Goal: Information Seeking & Learning: Learn about a topic

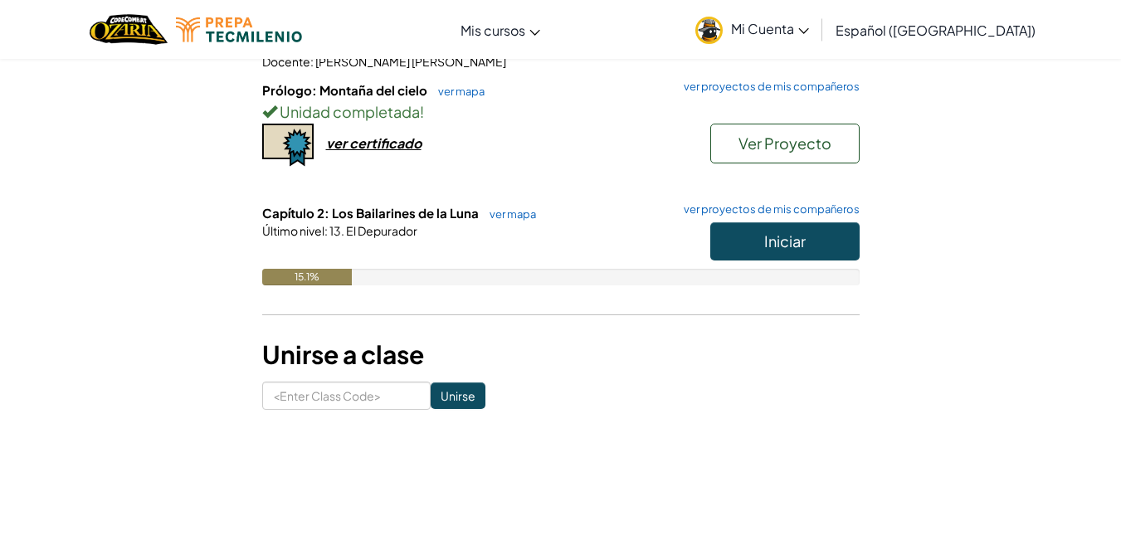
scroll to position [236, 0]
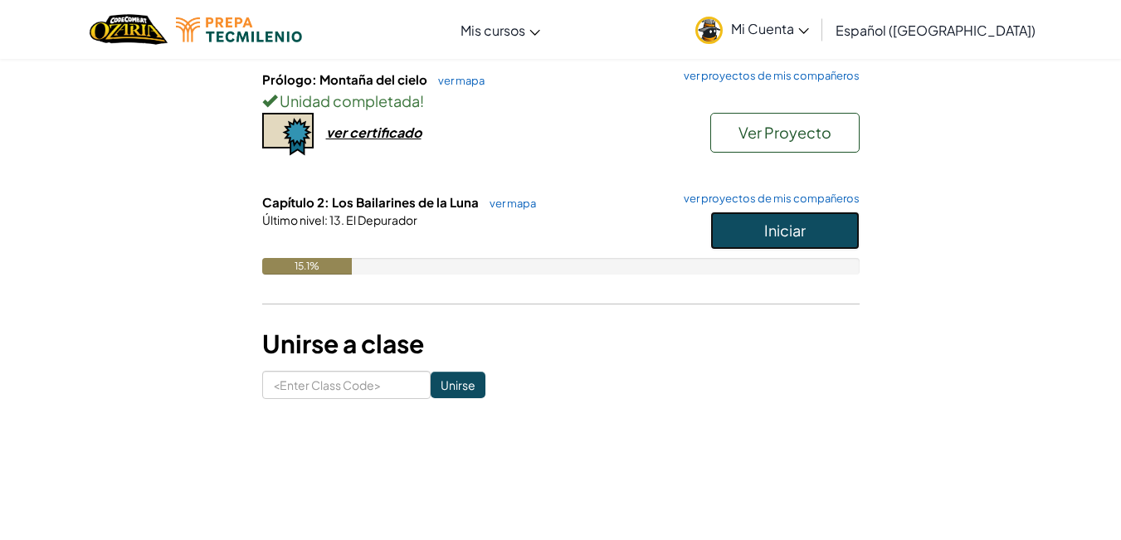
click at [826, 231] on button "Iniciar" at bounding box center [784, 231] width 149 height 38
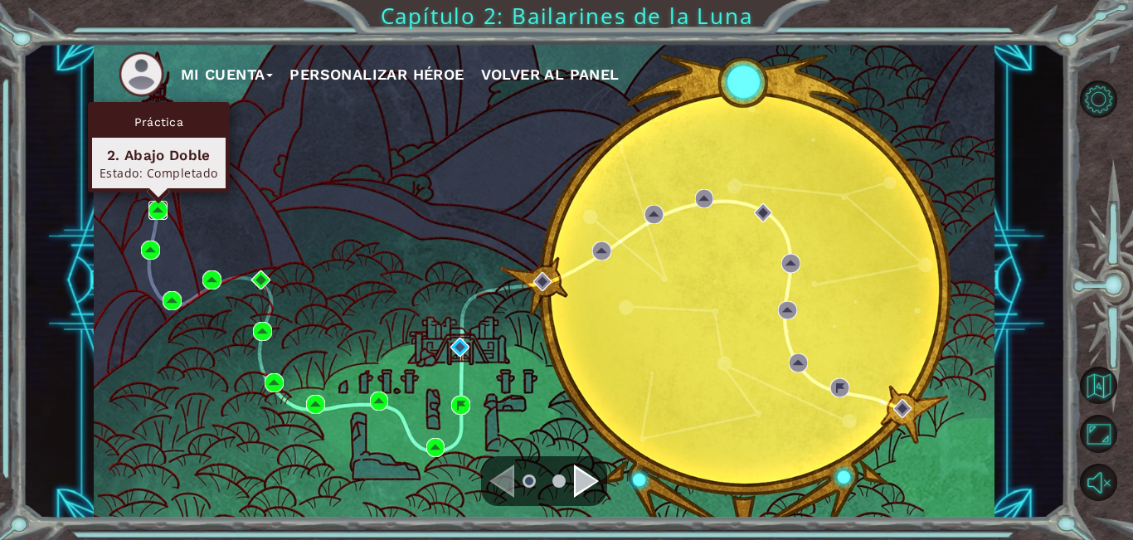
click at [155, 209] on img at bounding box center [158, 210] width 19 height 19
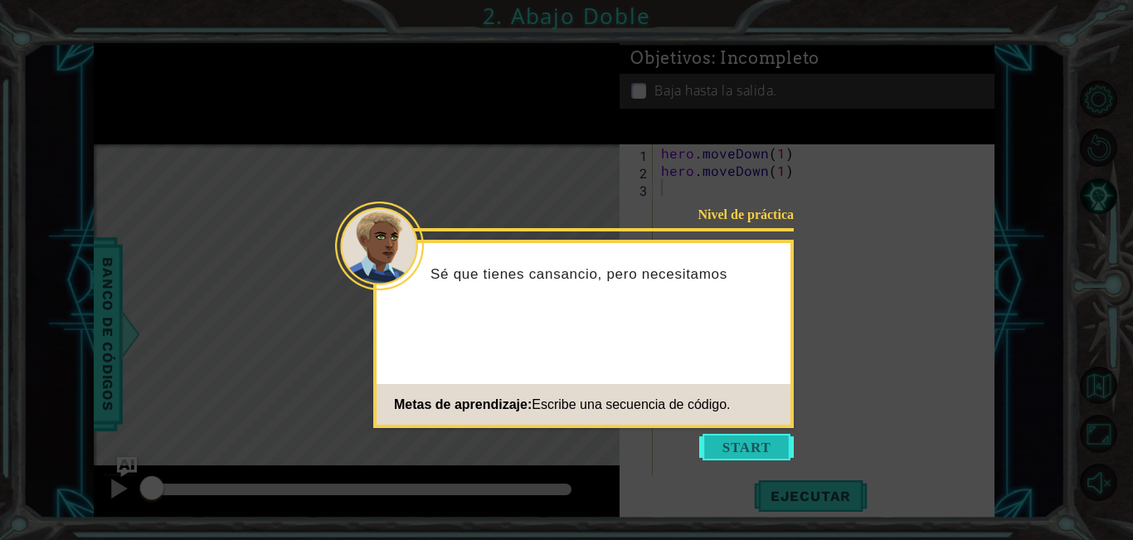
click at [719, 446] on button "Start" at bounding box center [747, 447] width 95 height 27
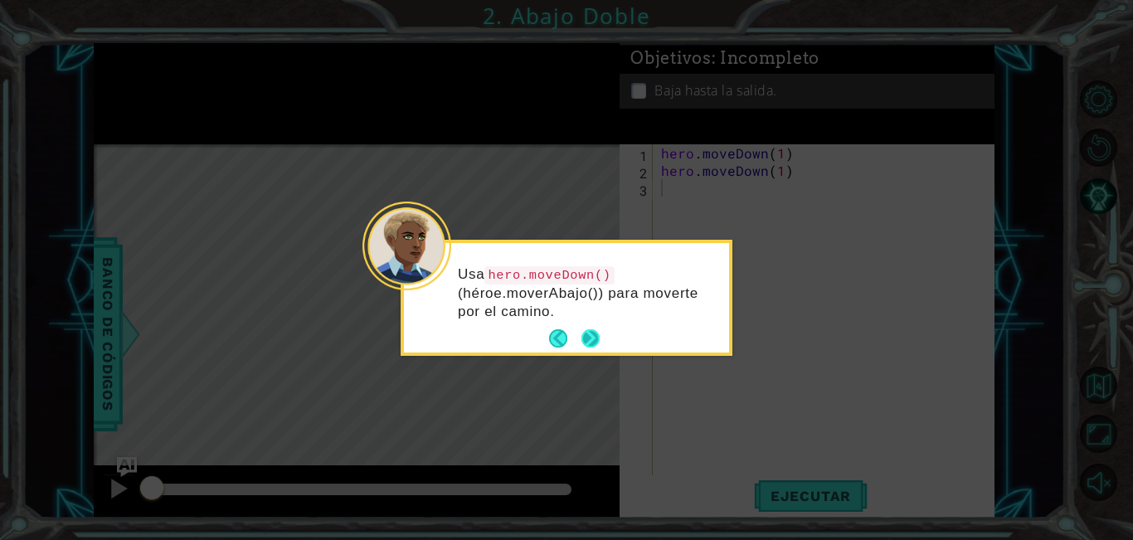
click at [595, 336] on button "Next" at bounding box center [591, 338] width 18 height 18
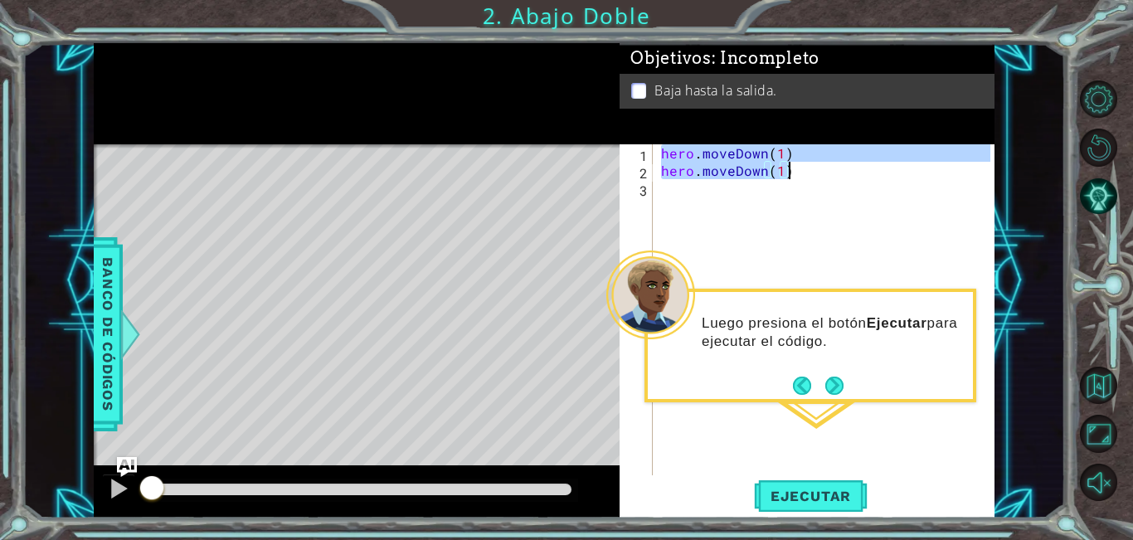
drag, startPoint x: 661, startPoint y: 152, endPoint x: 807, endPoint y: 175, distance: 148.7
click at [807, 175] on div "hero . moveDown ( 1 ) hero . moveDown ( 1 )" at bounding box center [828, 327] width 341 height 366
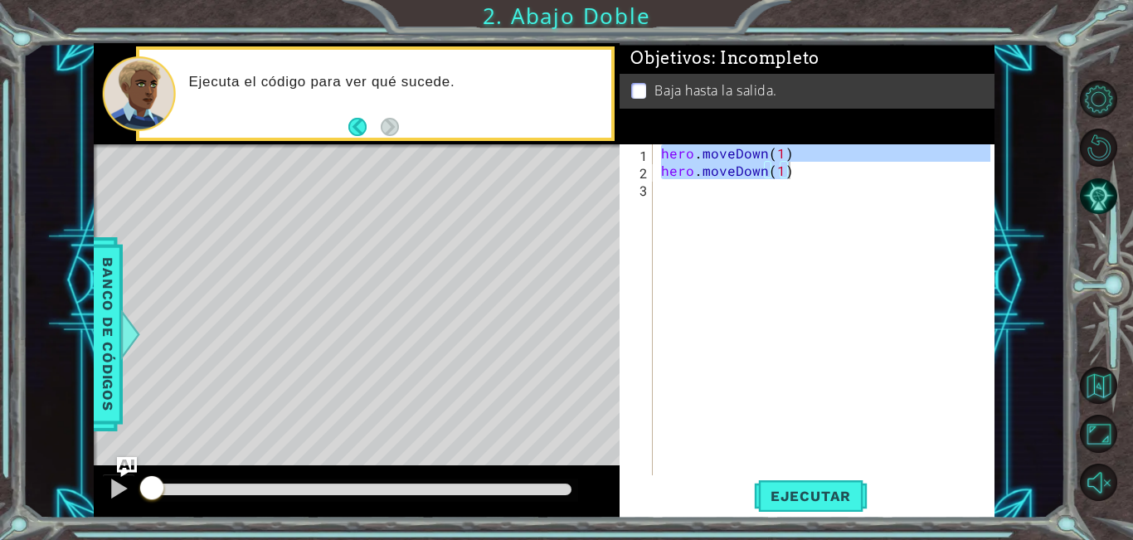
type textarea "hero.moveDown(1)"
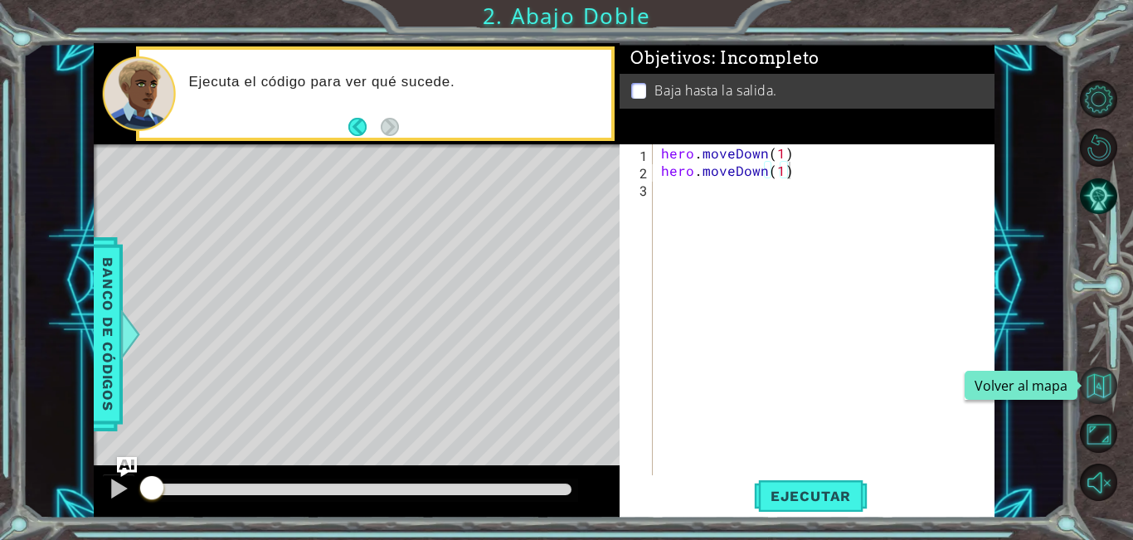
click at [1098, 376] on button "Volver al mapa" at bounding box center [1099, 386] width 38 height 38
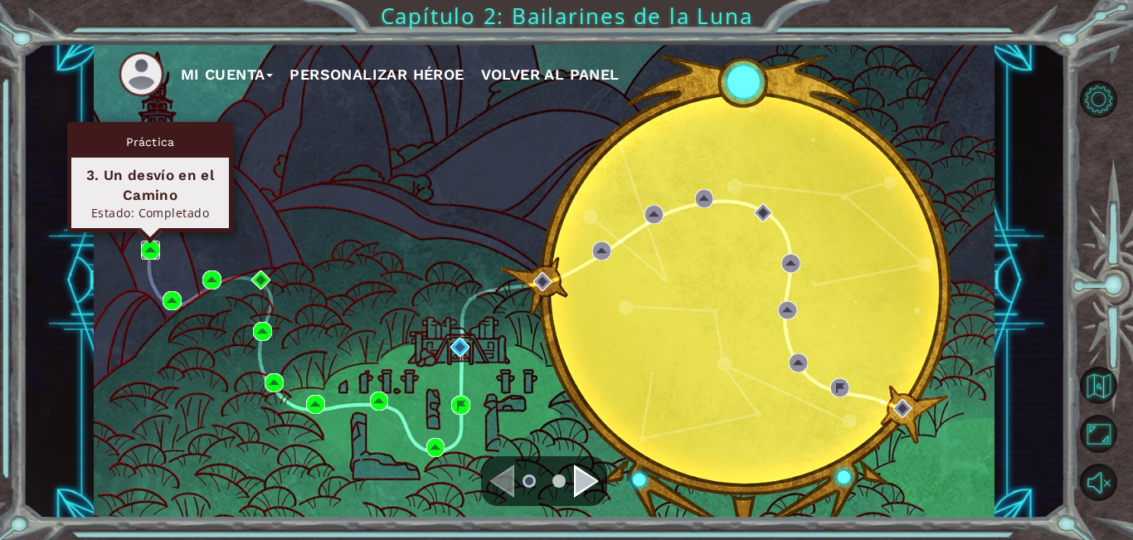
click at [149, 254] on img at bounding box center [150, 250] width 19 height 19
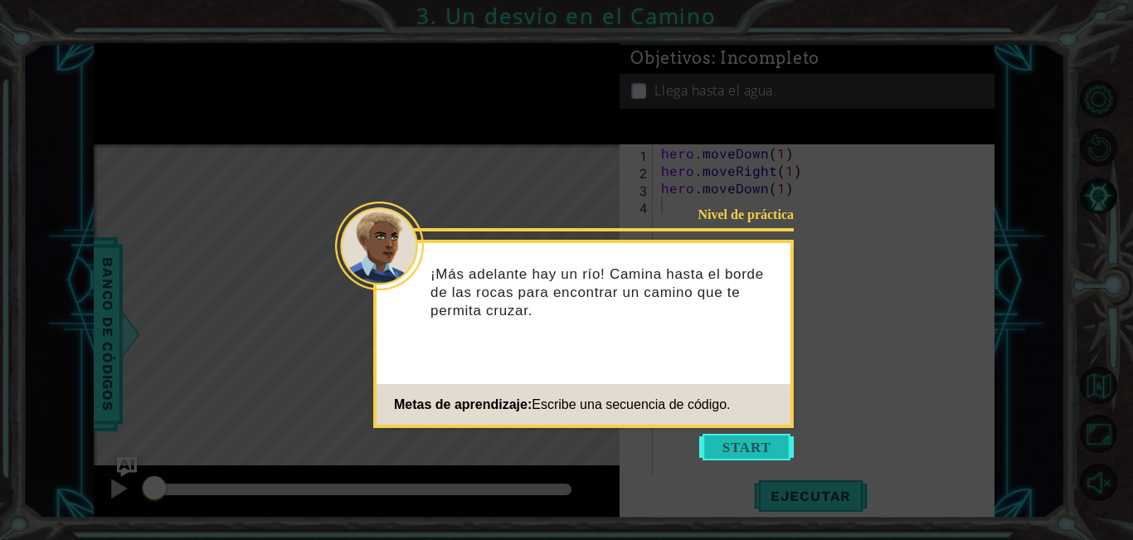
click at [753, 441] on button "Start" at bounding box center [747, 447] width 95 height 27
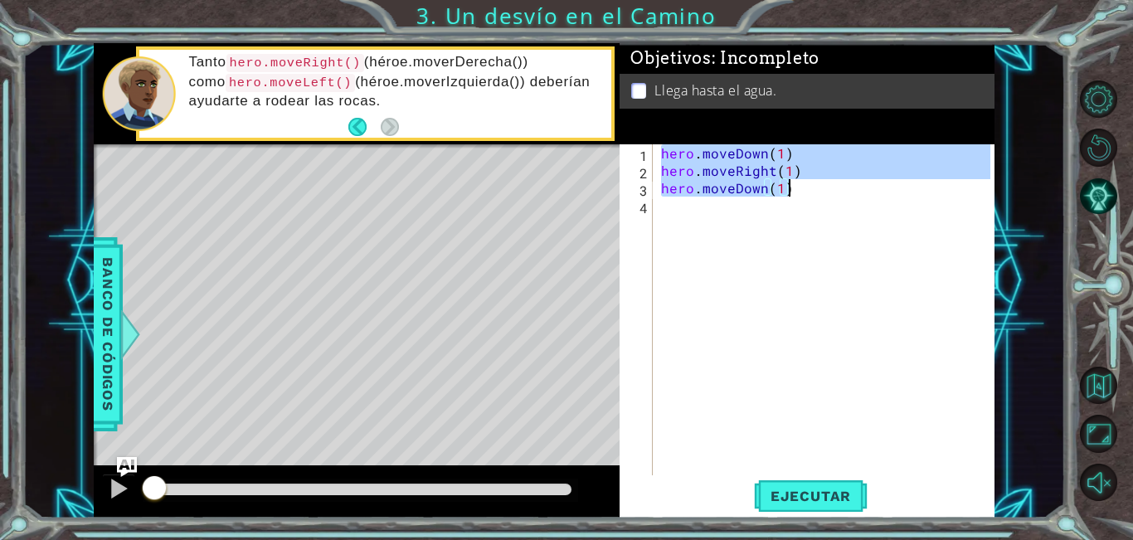
drag, startPoint x: 661, startPoint y: 151, endPoint x: 807, endPoint y: 196, distance: 152.0
click at [807, 196] on div "hero . moveDown ( 1 ) hero . moveRight ( 1 ) hero . moveDown ( 1 )" at bounding box center [828, 327] width 341 height 366
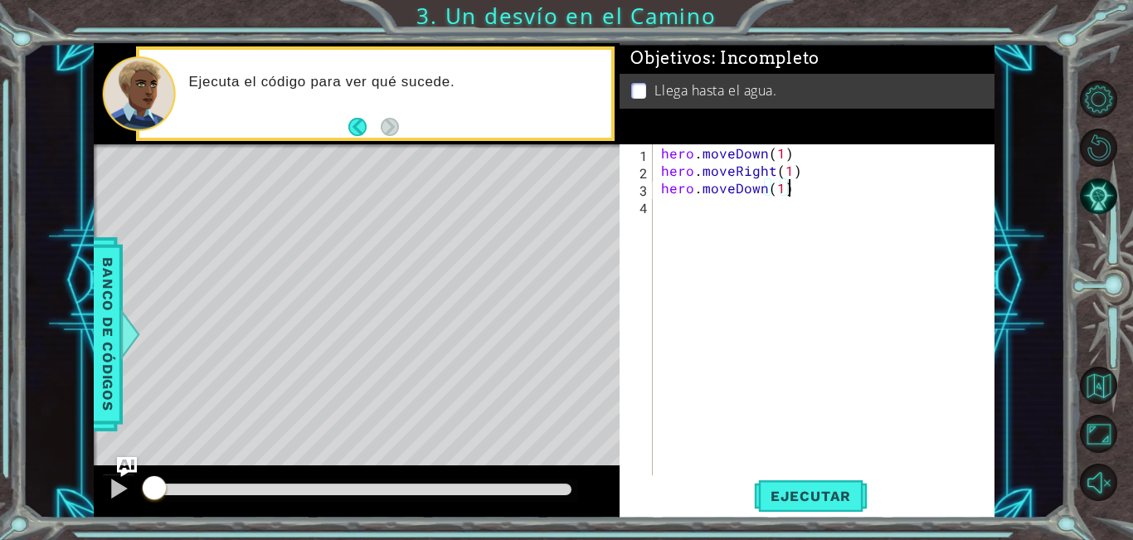
type textarea "hero.moveDown(1)"
click at [816, 505] on button "Ejecutar" at bounding box center [811, 496] width 114 height 37
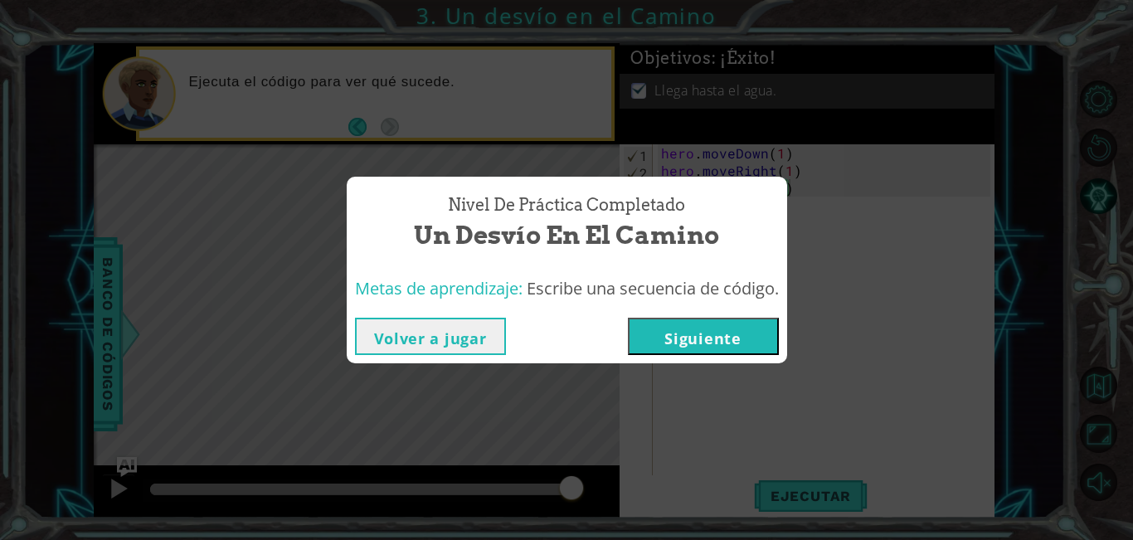
click at [758, 330] on button "Siguiente" at bounding box center [703, 336] width 151 height 37
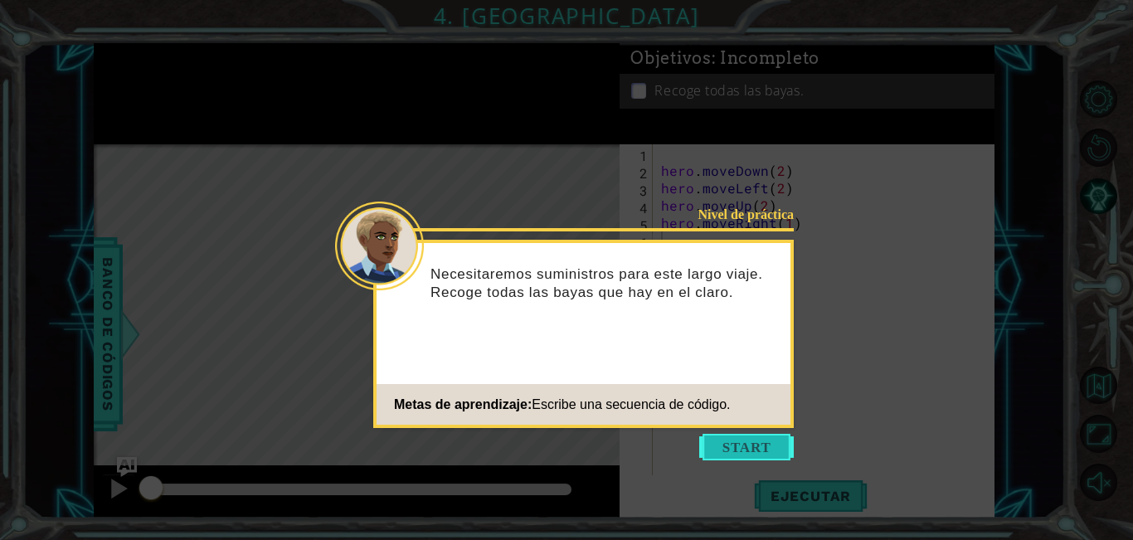
click at [710, 454] on button "Start" at bounding box center [747, 447] width 95 height 27
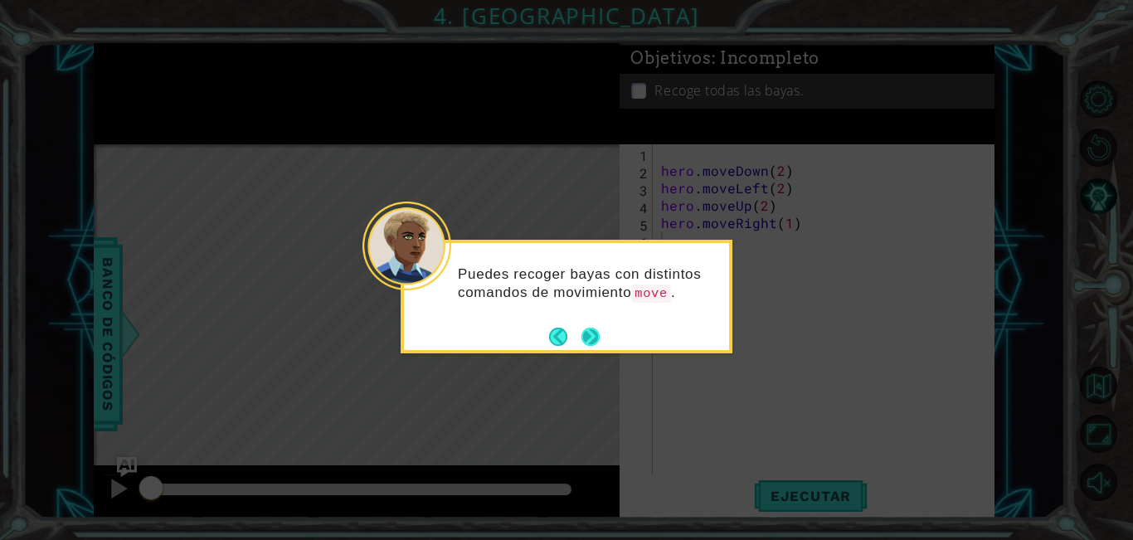
click at [591, 342] on button "Next" at bounding box center [591, 337] width 18 height 18
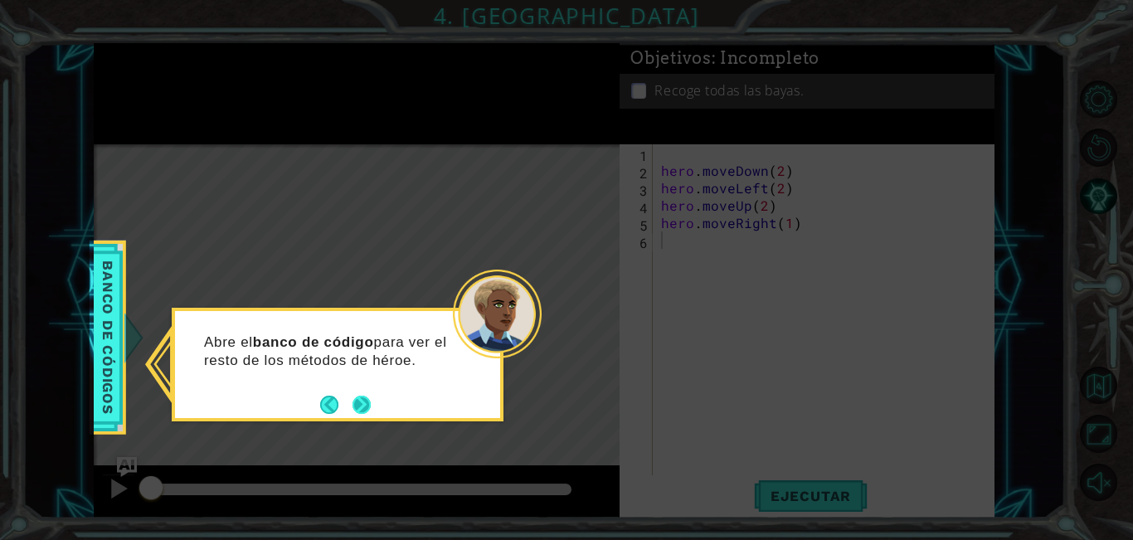
click at [357, 396] on button "Next" at bounding box center [362, 405] width 18 height 18
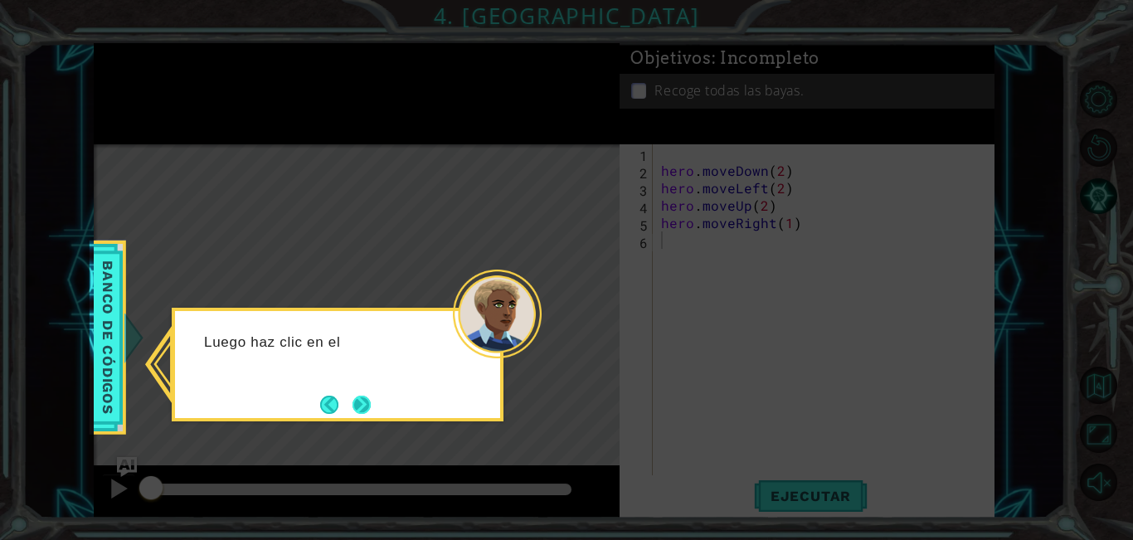
click at [357, 398] on button "Next" at bounding box center [362, 405] width 18 height 18
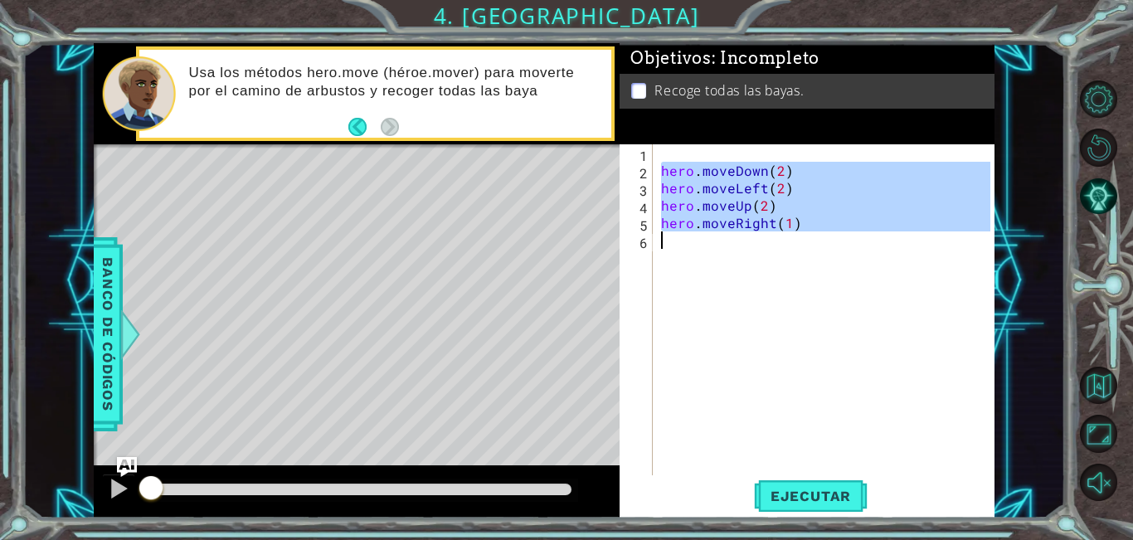
drag, startPoint x: 662, startPoint y: 167, endPoint x: 773, endPoint y: 240, distance: 133.0
click at [773, 240] on div "hero . moveDown ( 2 ) hero . moveLeft ( 2 ) hero . moveUp ( 2 ) hero . moveRigh…" at bounding box center [828, 327] width 341 height 366
type textarea "hero.moveRight(1)"
click at [780, 502] on span "Ejecutar" at bounding box center [811, 496] width 114 height 17
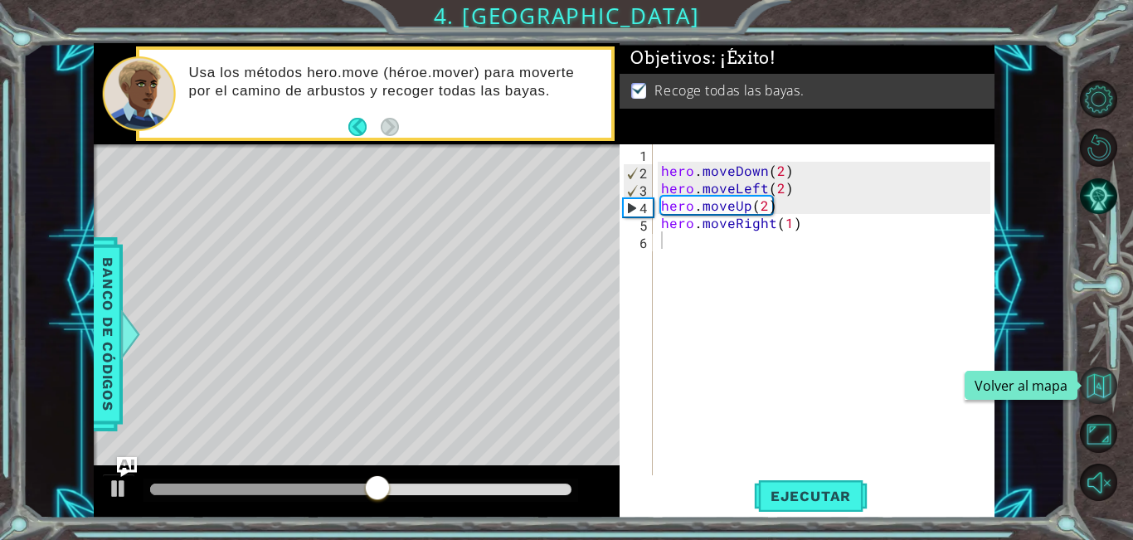
click at [1104, 380] on button "Volver al mapa" at bounding box center [1099, 386] width 38 height 38
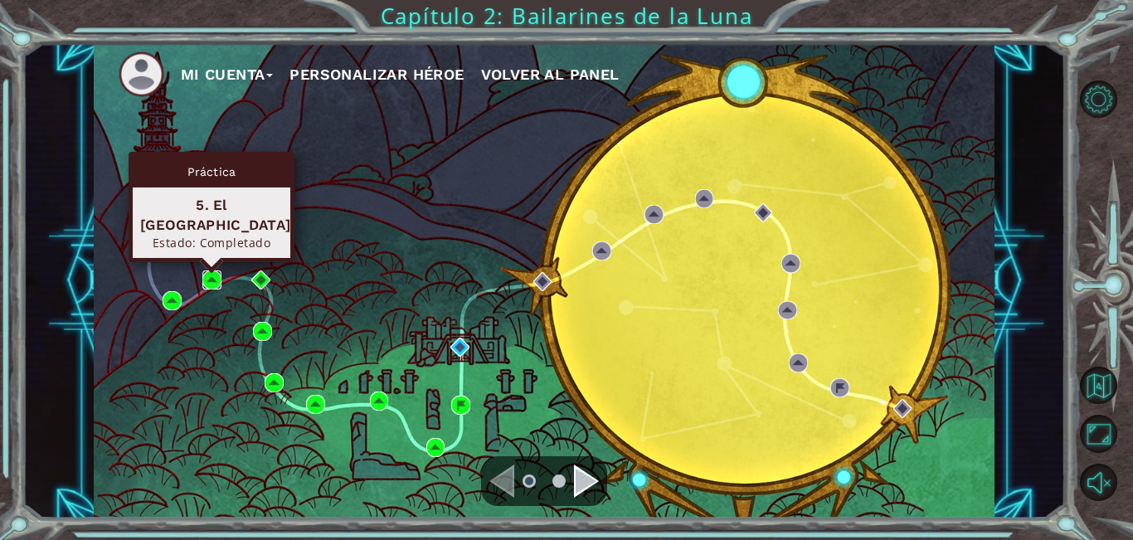
click at [203, 282] on img at bounding box center [211, 280] width 19 height 19
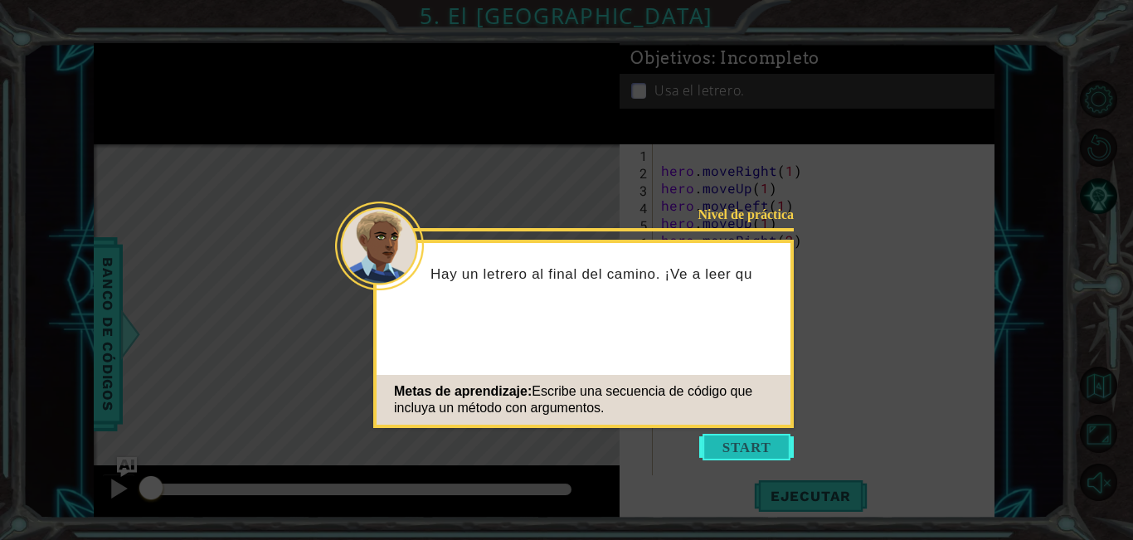
click at [746, 444] on button "Start" at bounding box center [747, 447] width 95 height 27
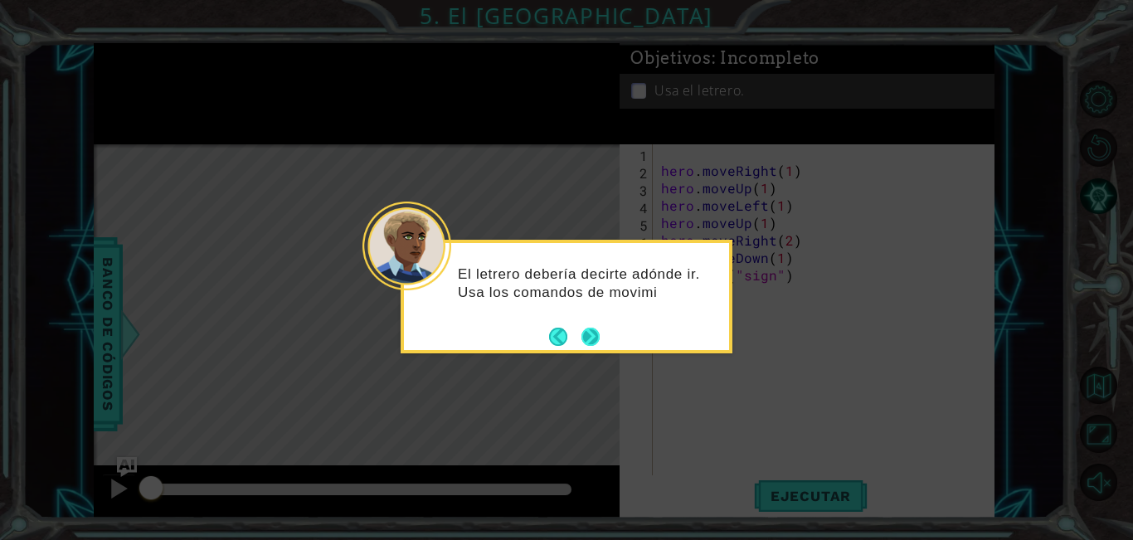
click at [591, 333] on button "Next" at bounding box center [591, 337] width 18 height 18
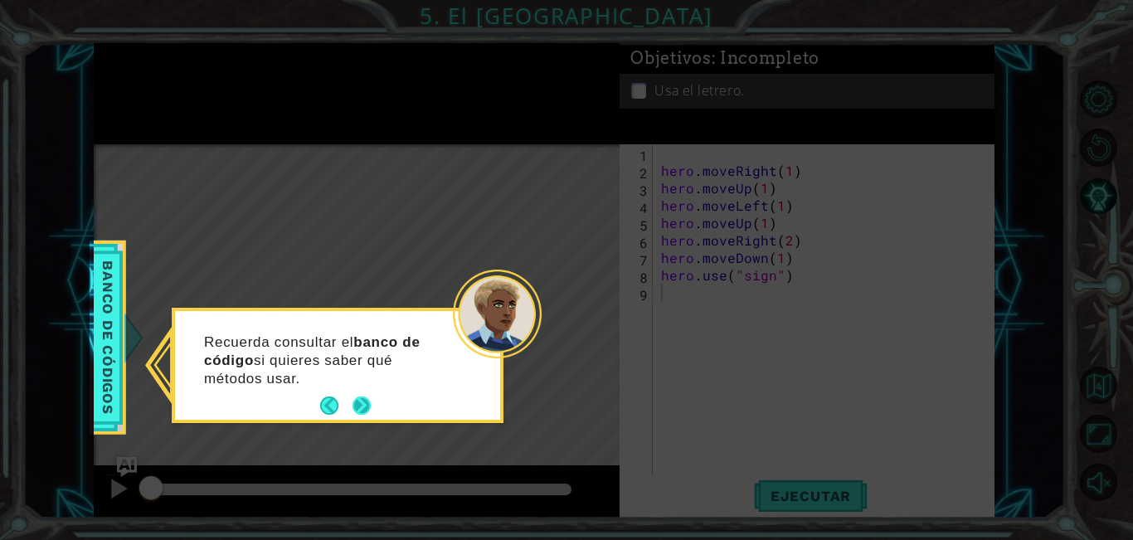
click at [360, 412] on button "Next" at bounding box center [362, 406] width 18 height 18
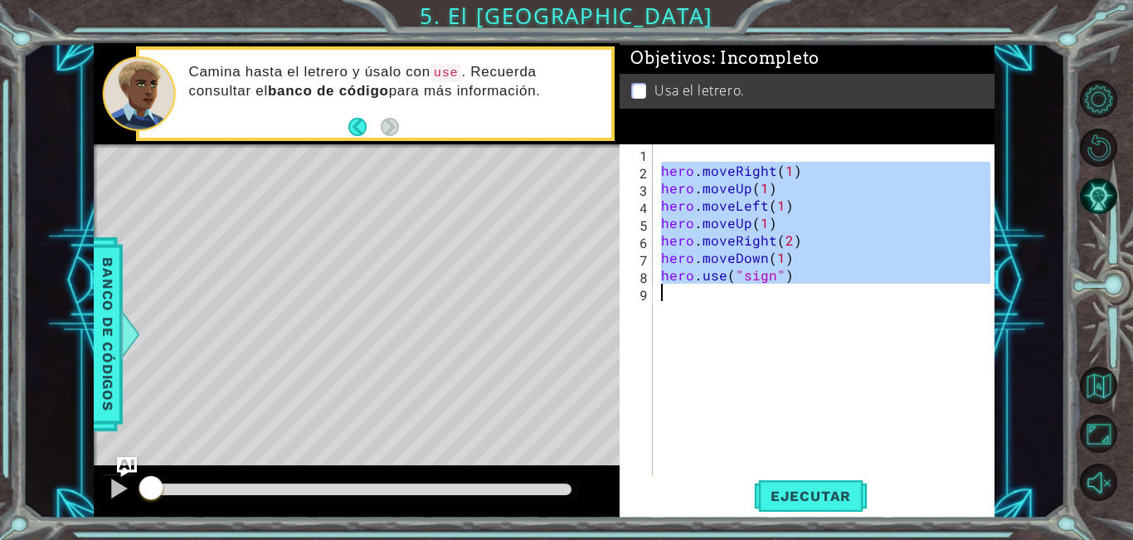
drag, startPoint x: 661, startPoint y: 171, endPoint x: 801, endPoint y: 301, distance: 190.8
click at [801, 301] on div "hero . moveRight ( 1 ) hero . moveUp ( 1 ) hero . moveLeft ( 1 ) hero . moveUp …" at bounding box center [828, 327] width 341 height 366
type textarea "hero.use("sign")"
click at [1097, 390] on button "Volver al mapa" at bounding box center [1099, 386] width 38 height 38
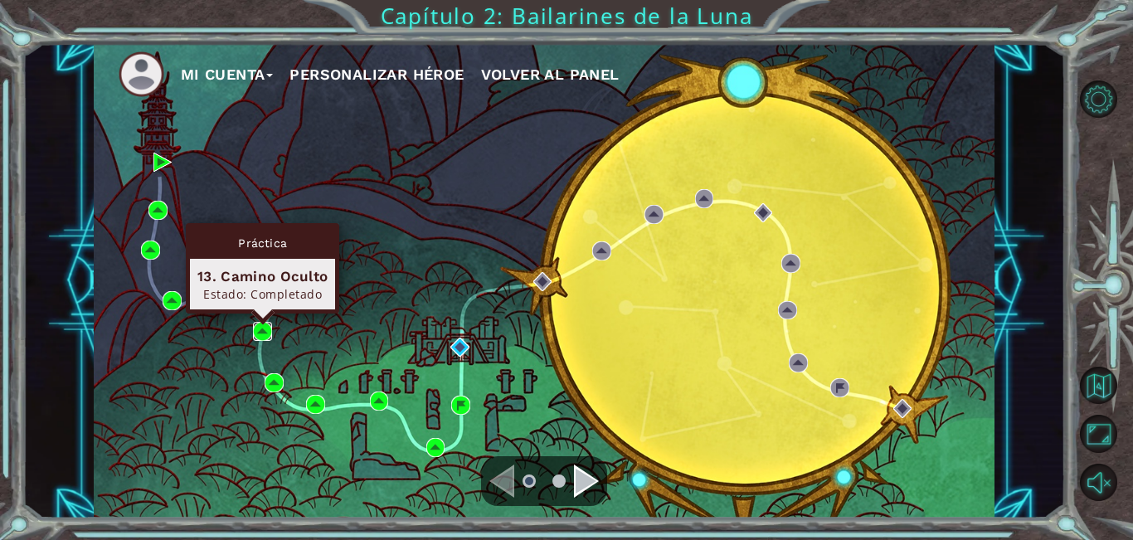
click at [260, 327] on img at bounding box center [262, 331] width 19 height 19
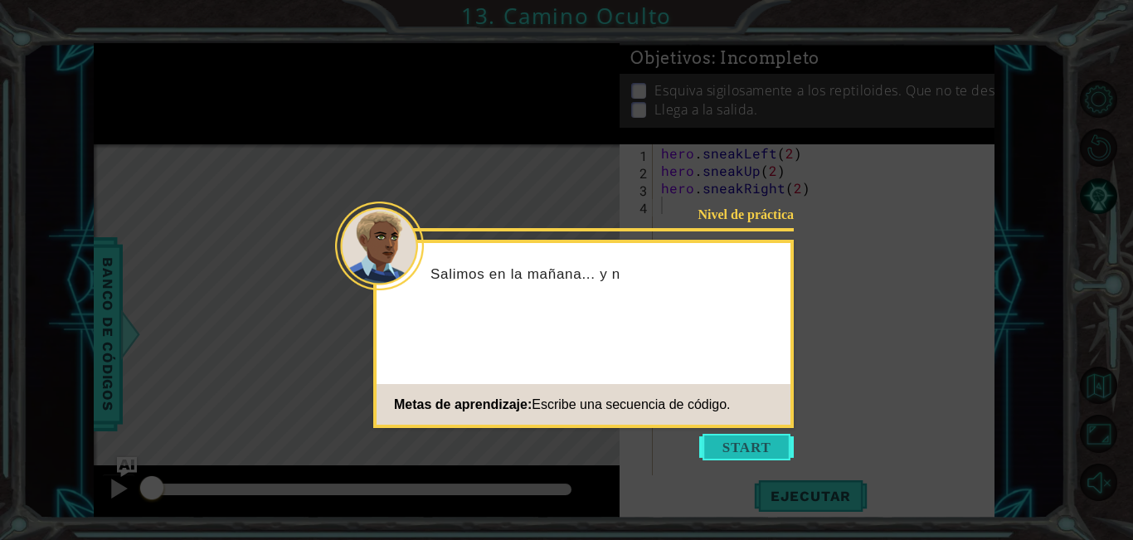
click at [739, 443] on button "Start" at bounding box center [747, 447] width 95 height 27
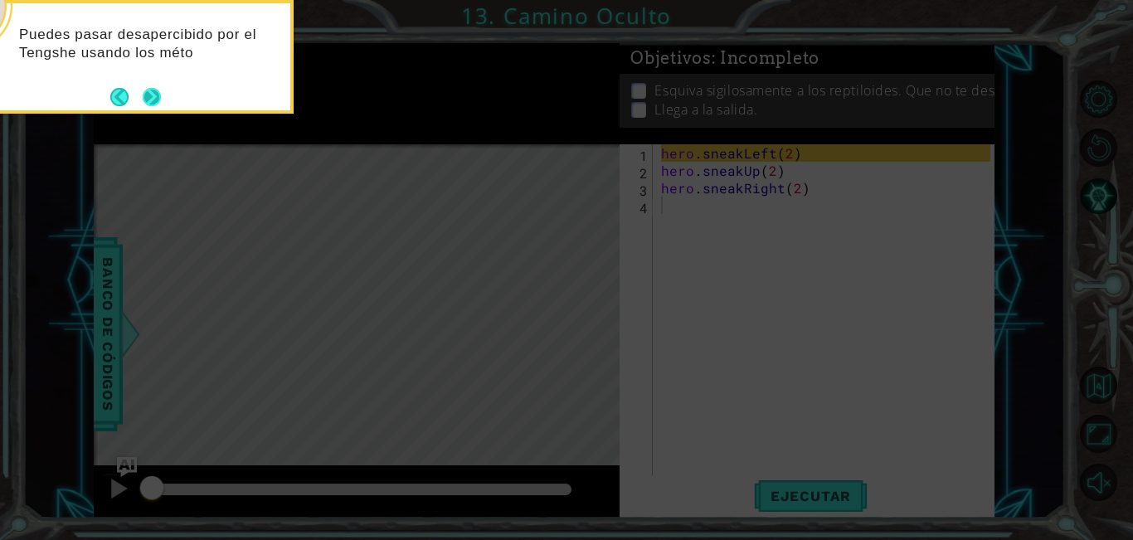
click at [148, 99] on button "Next" at bounding box center [152, 96] width 19 height 19
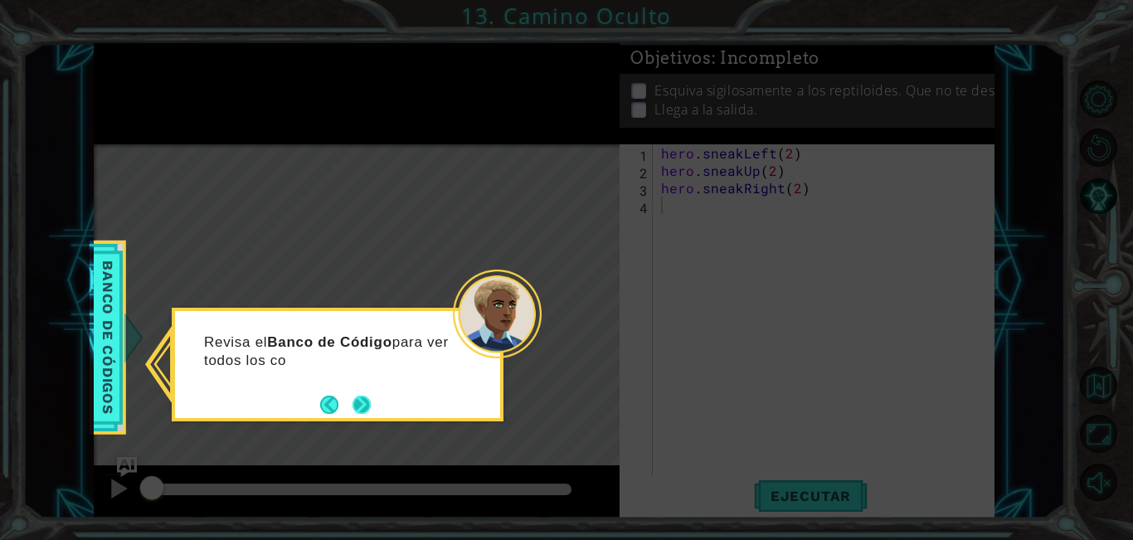
click at [358, 396] on button "Next" at bounding box center [362, 405] width 18 height 18
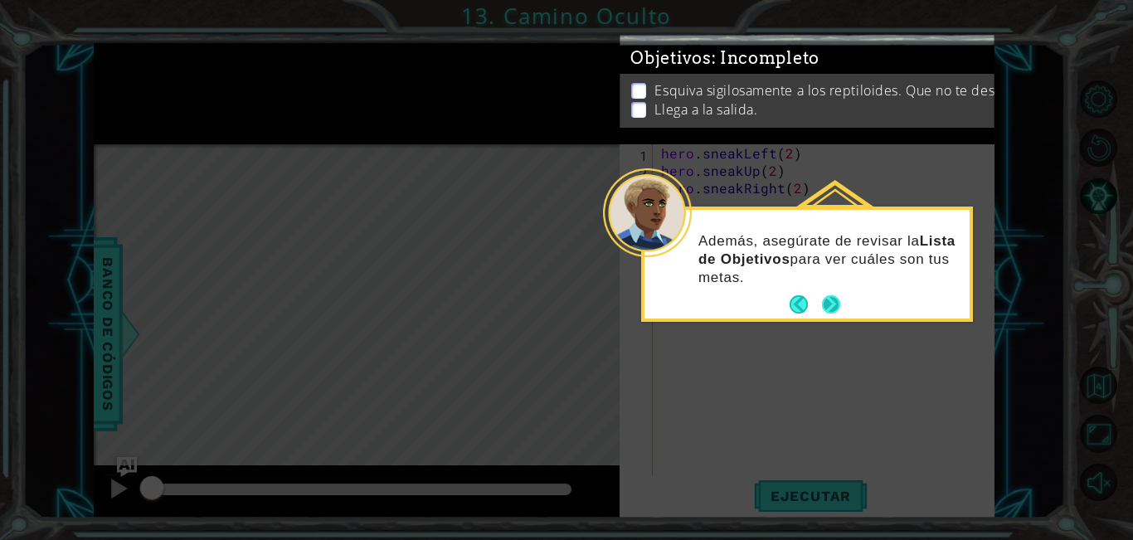
click at [840, 295] on footer at bounding box center [815, 304] width 51 height 25
click at [832, 300] on button "Next" at bounding box center [831, 304] width 18 height 18
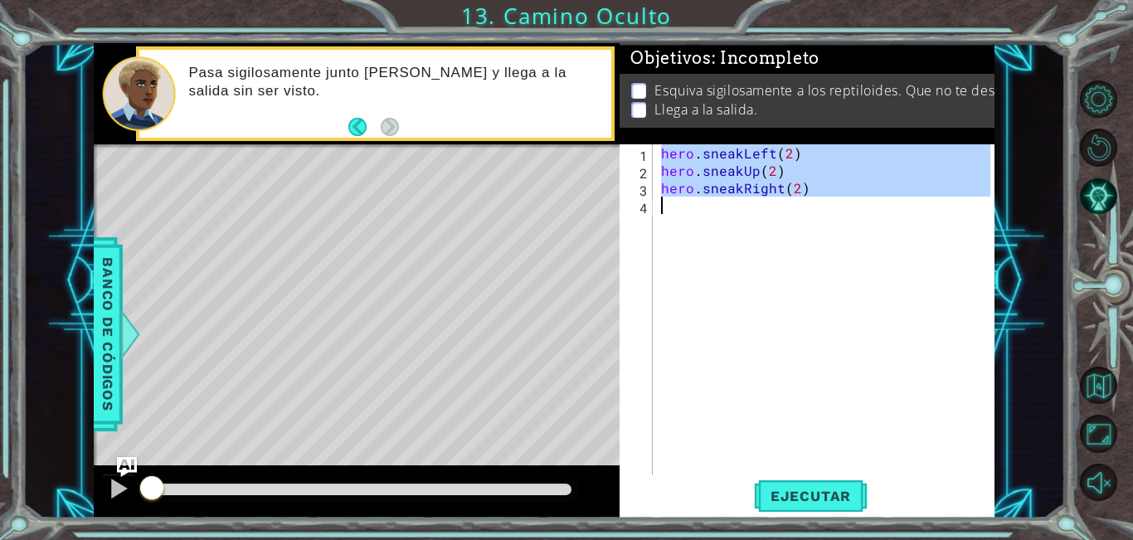
drag, startPoint x: 658, startPoint y: 149, endPoint x: 841, endPoint y: 222, distance: 197.4
click at [841, 222] on div "hero . sneakLeft ( 2 ) hero . sneakUp ( 2 ) hero . sneakRight ( 2 )" at bounding box center [828, 327] width 341 height 366
type textarea "hero.sneakRight(2)"
click at [808, 494] on span "Ejecutar" at bounding box center [811, 496] width 114 height 17
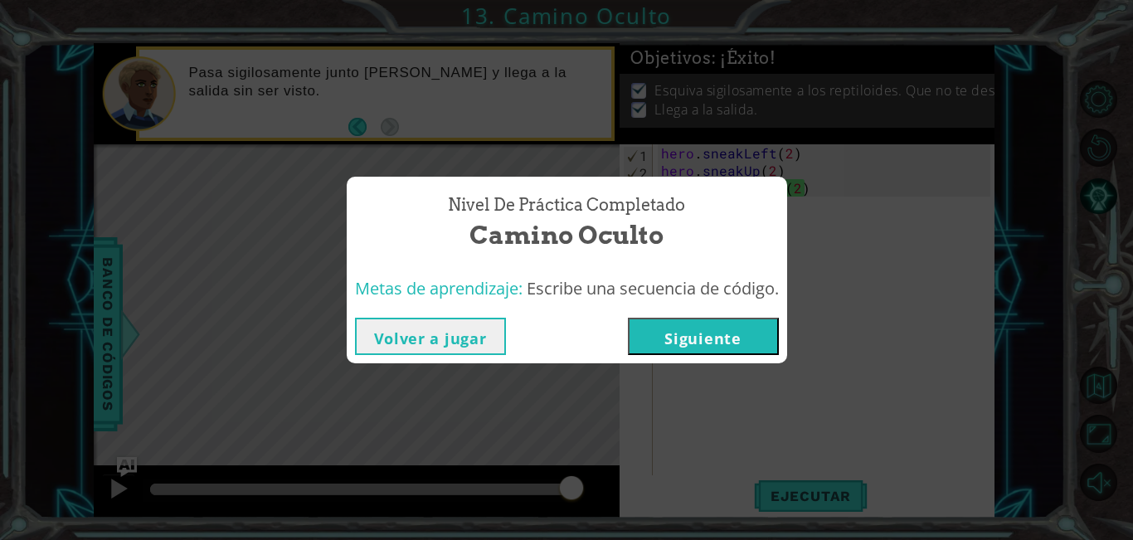
click at [696, 341] on button "Siguiente" at bounding box center [703, 336] width 151 height 37
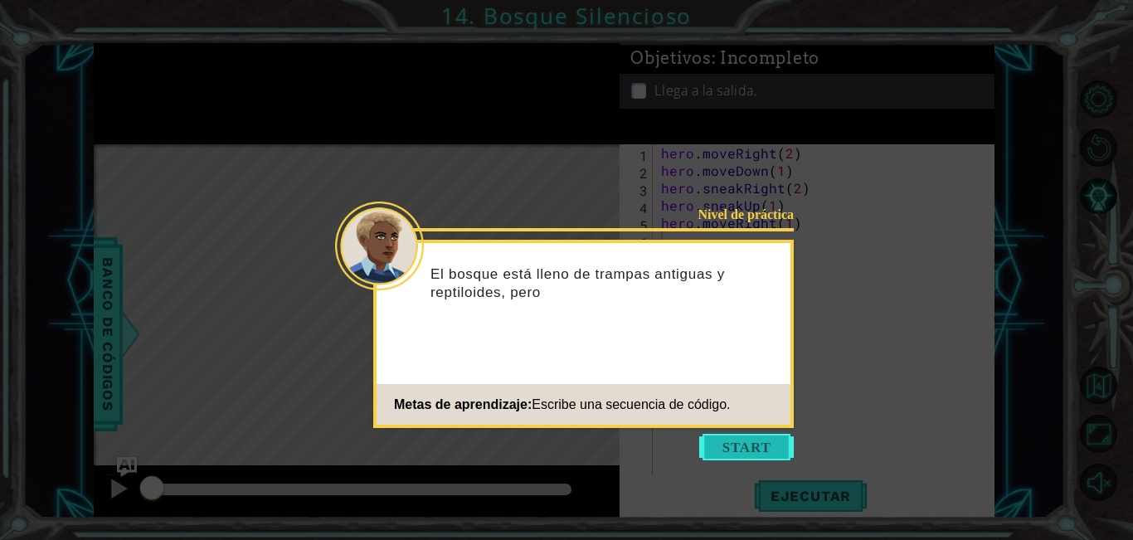
click at [765, 449] on button "Start" at bounding box center [747, 447] width 95 height 27
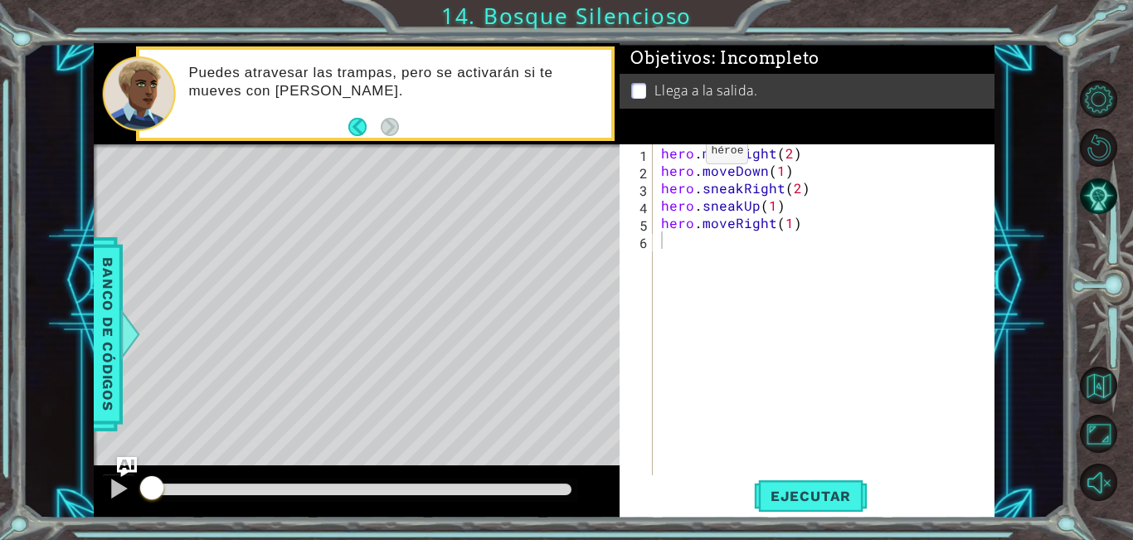
drag, startPoint x: 657, startPoint y: 149, endPoint x: 679, endPoint y: 155, distance: 22.3
click at [679, 155] on div "1 2 3 4 5 6 hero . moveRight ( 2 ) hero . moveDown ( 1 ) hero . sneakRight ( 2 …" at bounding box center [805, 309] width 371 height 331
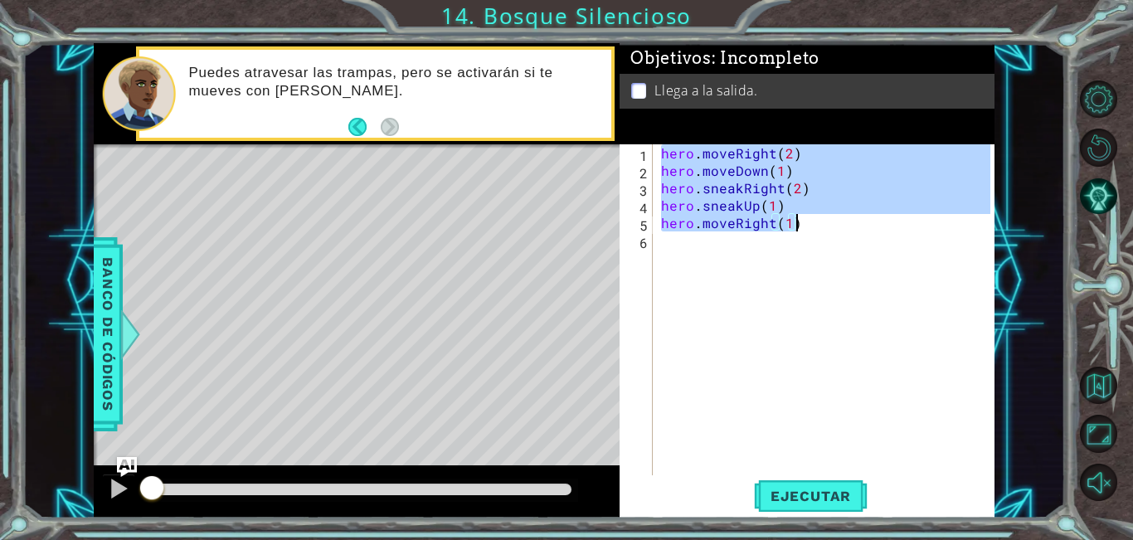
drag, startPoint x: 660, startPoint y: 153, endPoint x: 807, endPoint y: 232, distance: 167.1
click at [807, 232] on div "hero . moveRight ( 2 ) hero . moveDown ( 1 ) hero . sneakRight ( 2 ) hero . sne…" at bounding box center [828, 327] width 341 height 366
type textarea "hero.moveRight(1)"
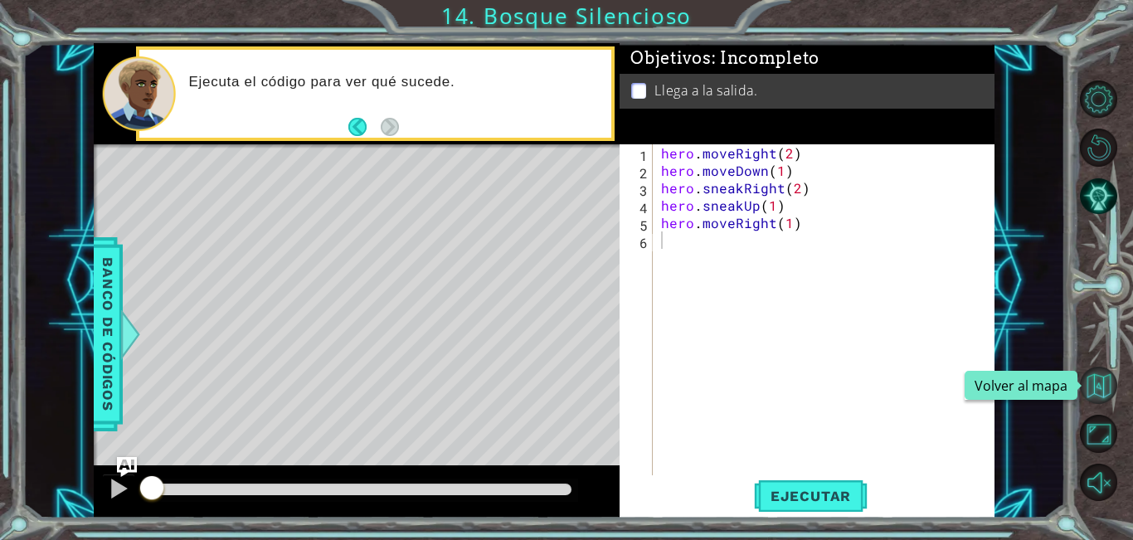
click at [1094, 379] on button "Volver al mapa" at bounding box center [1099, 386] width 38 height 38
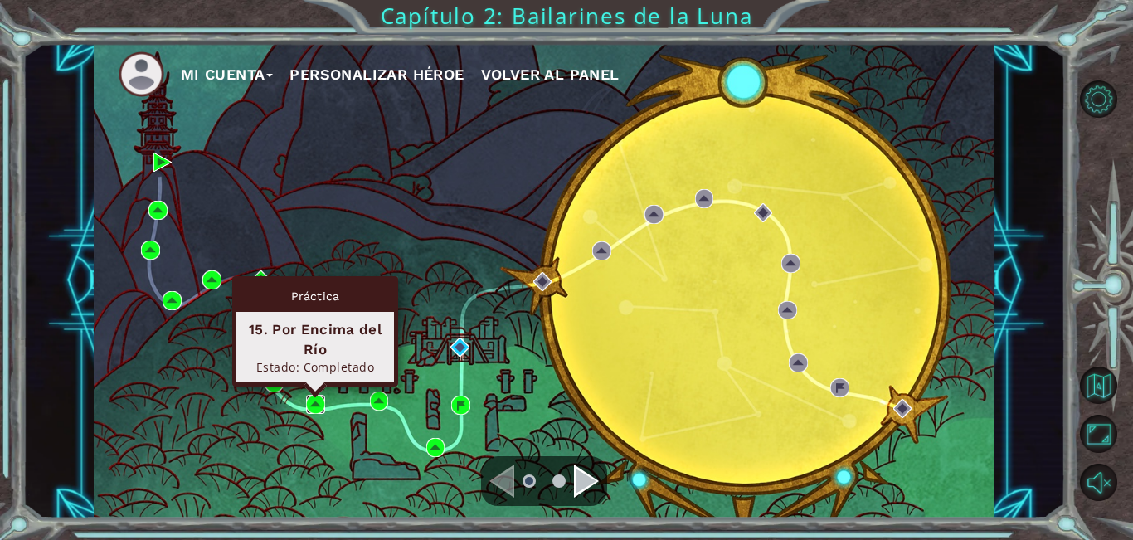
click at [310, 407] on img at bounding box center [315, 404] width 19 height 19
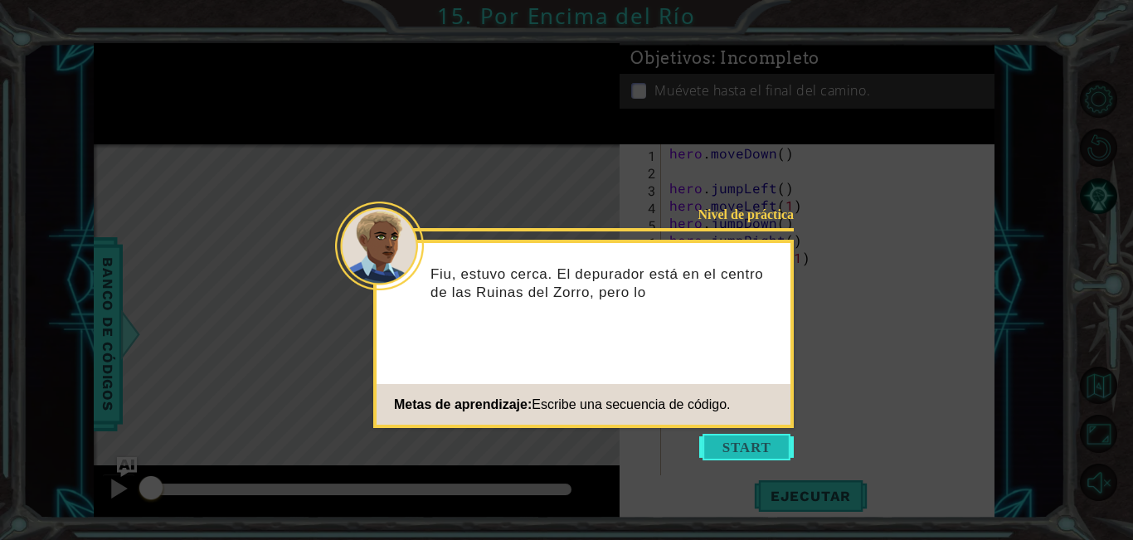
click at [753, 447] on button "Start" at bounding box center [747, 447] width 95 height 27
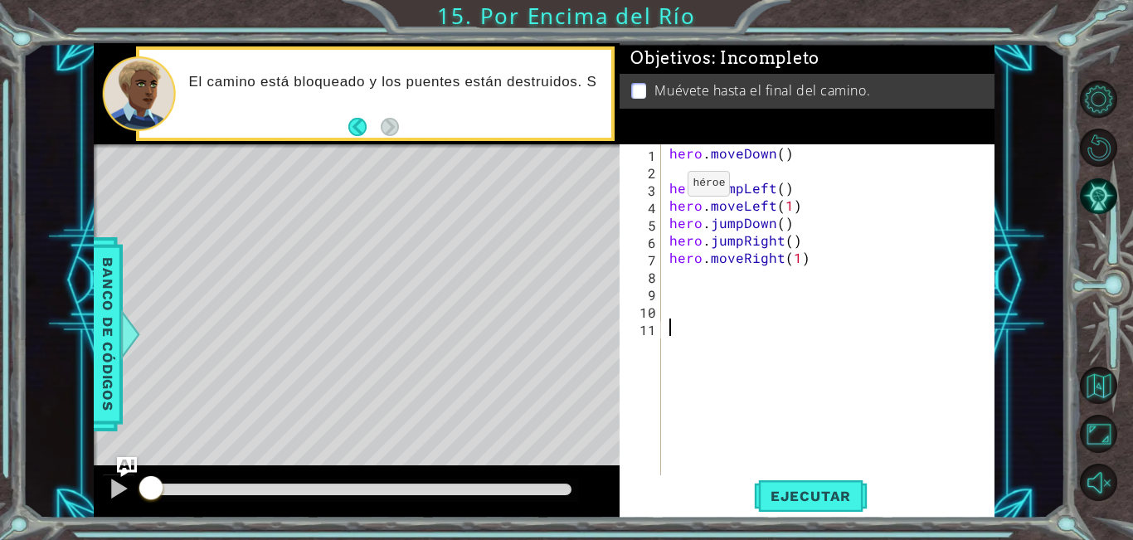
click at [668, 188] on div "hero . moveDown ( ) hero . jumpLeft ( ) hero . moveLeft ( 1 ) hero . jumpDown (…" at bounding box center [832, 327] width 333 height 366
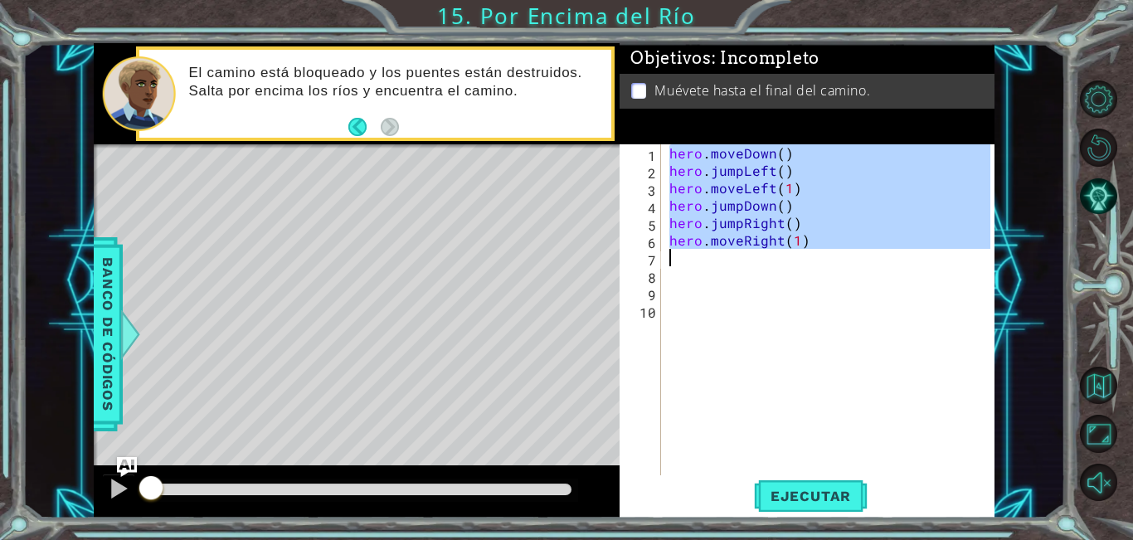
drag, startPoint x: 668, startPoint y: 154, endPoint x: 840, endPoint y: 263, distance: 203.7
click at [840, 263] on div "hero . moveDown ( ) hero . jumpLeft ( ) hero . moveLeft ( 1 ) hero . jumpDown (…" at bounding box center [832, 327] width 333 height 366
type textarea "hero.moveRight(1)"
click at [813, 505] on button "Ejecutar" at bounding box center [811, 496] width 114 height 37
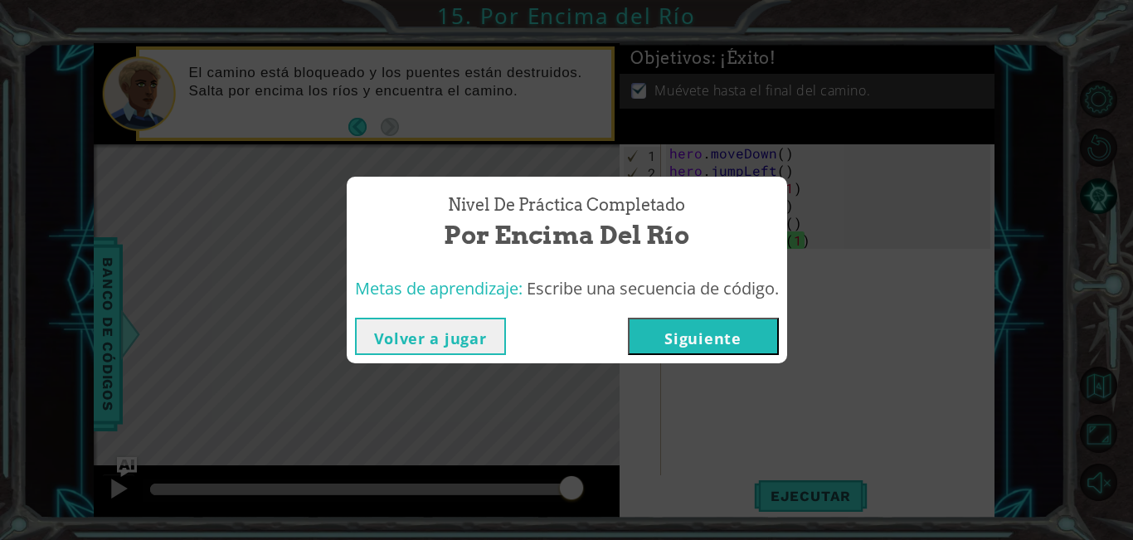
click at [721, 333] on button "Siguiente" at bounding box center [703, 336] width 151 height 37
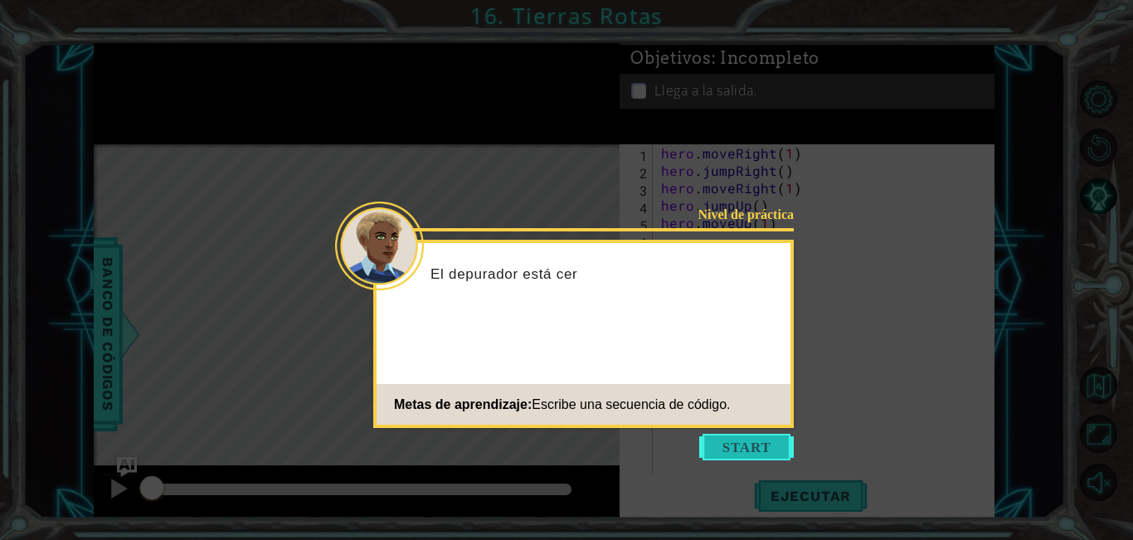
click at [732, 449] on button "Start" at bounding box center [747, 447] width 95 height 27
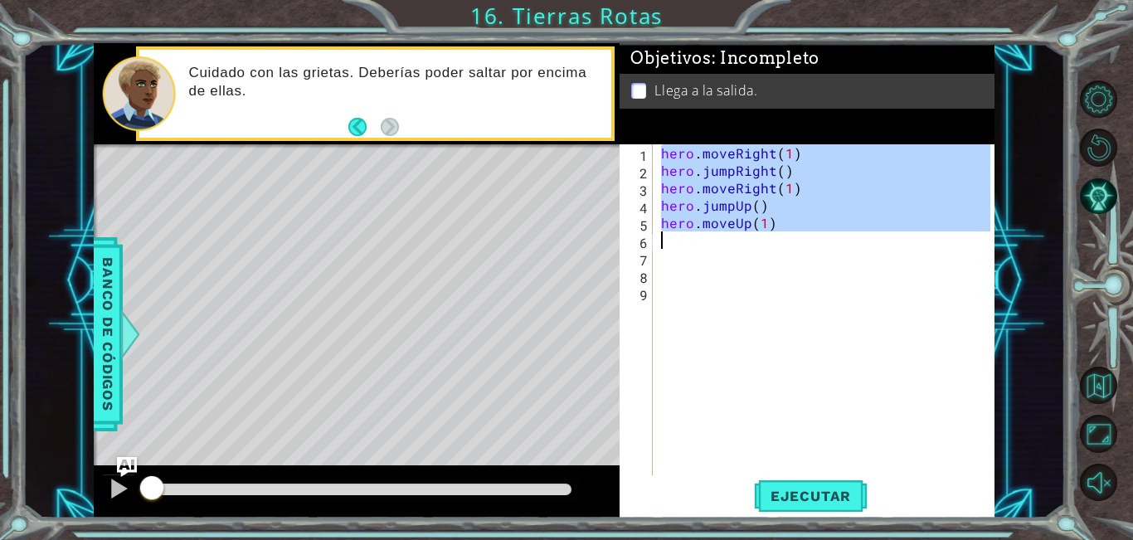
drag, startPoint x: 661, startPoint y: 154, endPoint x: 801, endPoint y: 236, distance: 161.8
click at [801, 236] on div "hero . moveRight ( 1 ) hero . jumpRight ( ) hero . moveRight ( 1 ) hero . jumpU…" at bounding box center [828, 327] width 341 height 366
type textarea "hero.moveUp(1)"
click at [830, 497] on span "Ejecutar" at bounding box center [811, 496] width 114 height 17
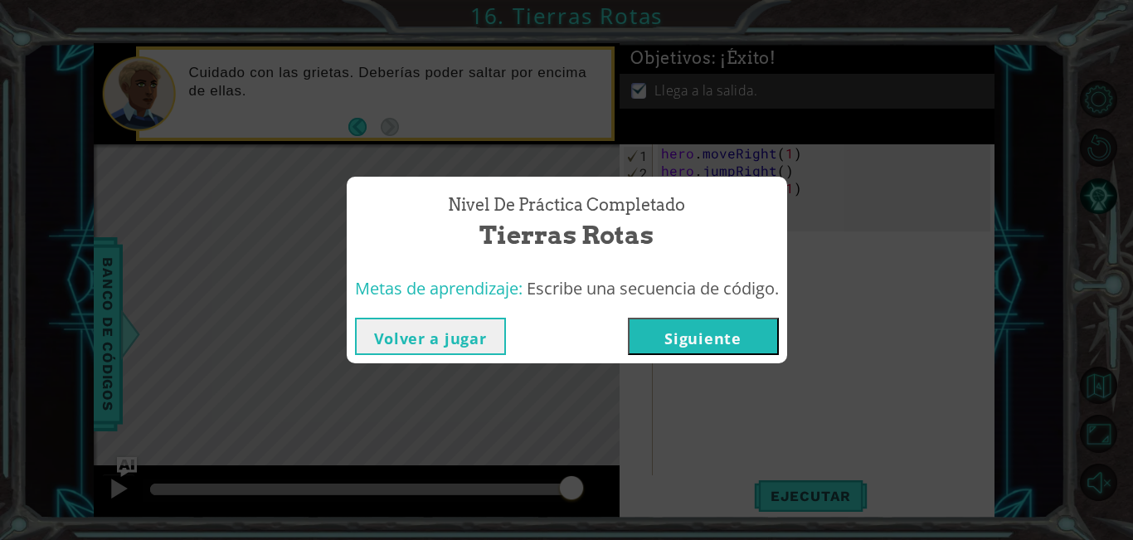
click at [657, 337] on button "Siguiente" at bounding box center [703, 336] width 151 height 37
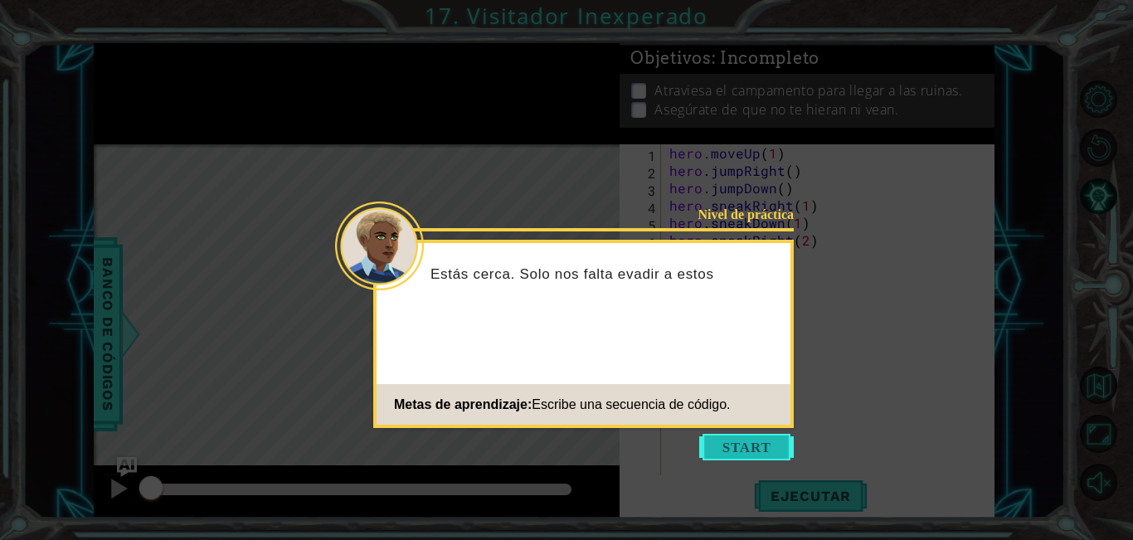
click at [747, 443] on button "Start" at bounding box center [747, 447] width 95 height 27
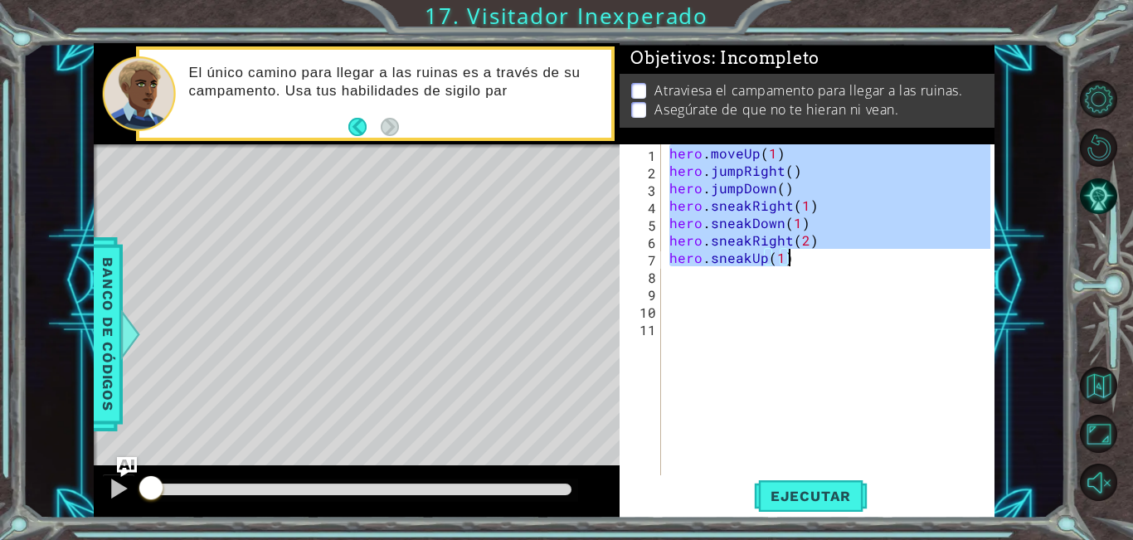
drag, startPoint x: 667, startPoint y: 156, endPoint x: 857, endPoint y: 259, distance: 216.1
click at [857, 259] on div "hero . moveUp ( 1 ) hero . jumpRight ( ) hero . jumpDown ( ) hero . sneakRight …" at bounding box center [832, 327] width 333 height 366
click at [817, 493] on span "Ejecutar" at bounding box center [811, 496] width 114 height 17
type textarea "hero.sneakUp(1)"
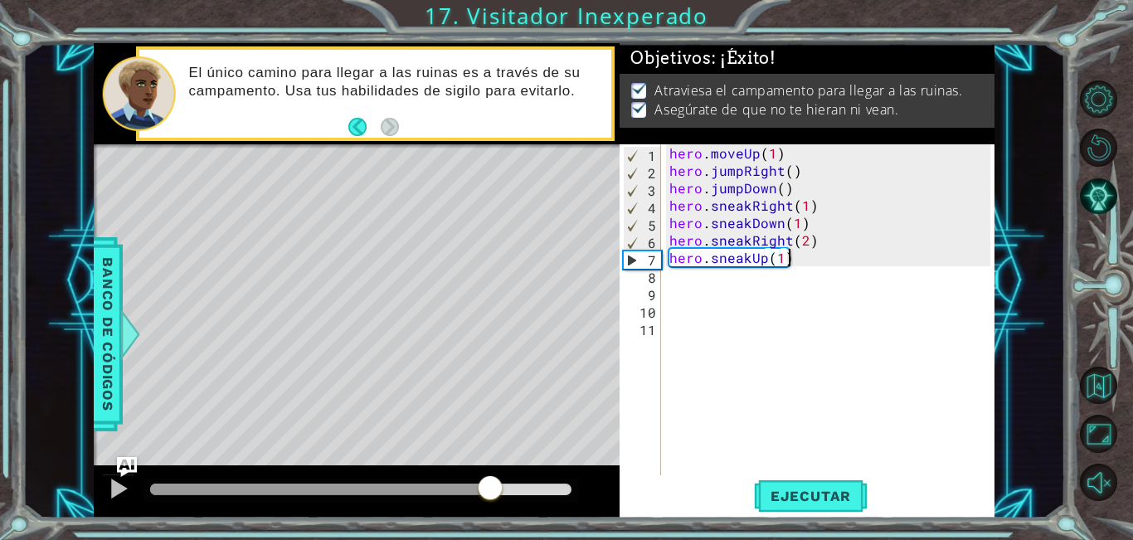
drag, startPoint x: 202, startPoint y: 484, endPoint x: 491, endPoint y: 500, distance: 289.2
click at [491, 500] on div at bounding box center [490, 490] width 30 height 30
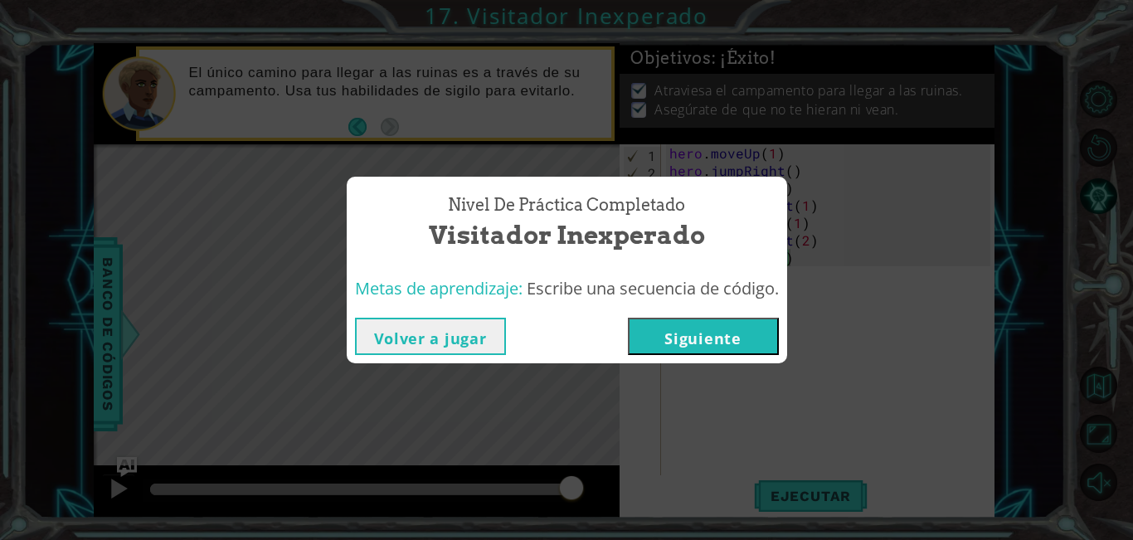
click at [659, 349] on button "Siguiente" at bounding box center [703, 336] width 151 height 37
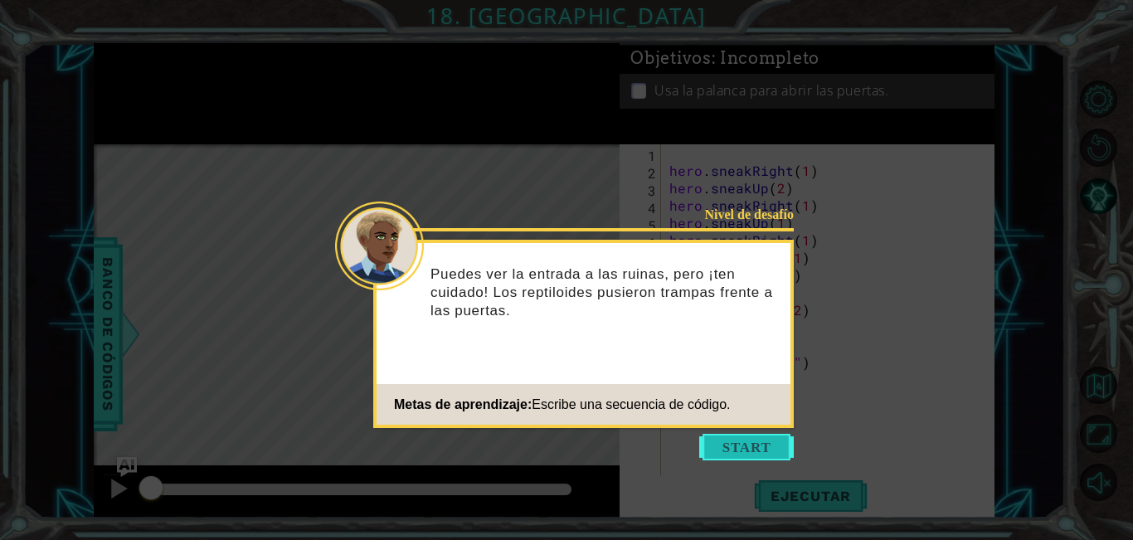
click at [739, 451] on button "Start" at bounding box center [747, 447] width 95 height 27
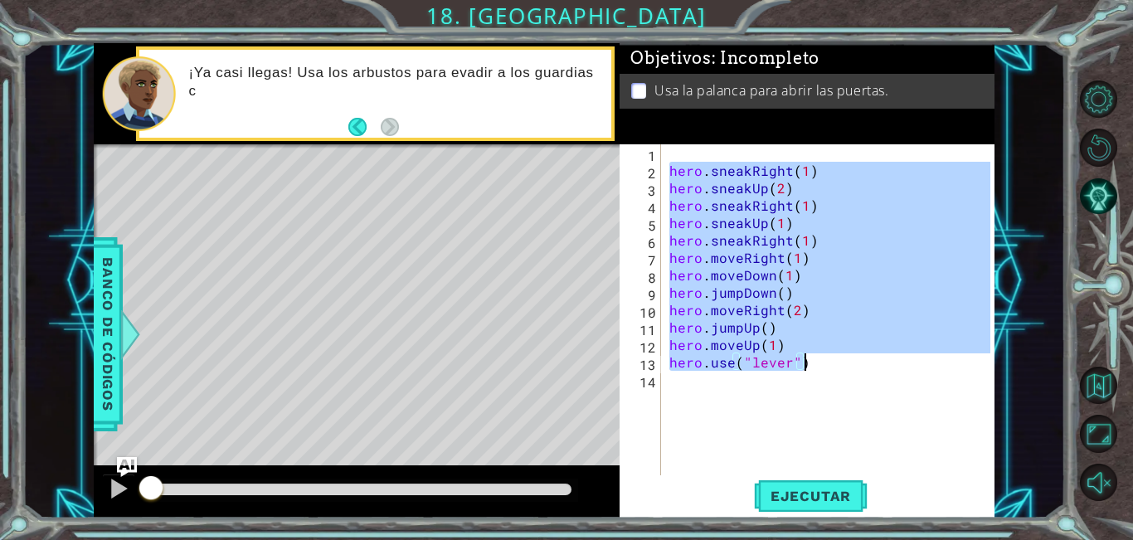
drag, startPoint x: 669, startPoint y: 171, endPoint x: 866, endPoint y: 361, distance: 274.1
click at [866, 361] on div "hero . sneakRight ( 1 ) hero . sneakUp ( 2 ) hero . sneakRight ( 1 ) hero . sne…" at bounding box center [832, 327] width 333 height 366
type textarea "hero.moveUp(1) hero.use("lever")"
